Goal: Navigation & Orientation: Find specific page/section

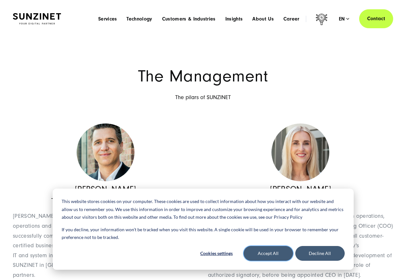
click at [264, 255] on button "Accept All" at bounding box center [268, 253] width 49 height 15
